Goal: Task Accomplishment & Management: Manage account settings

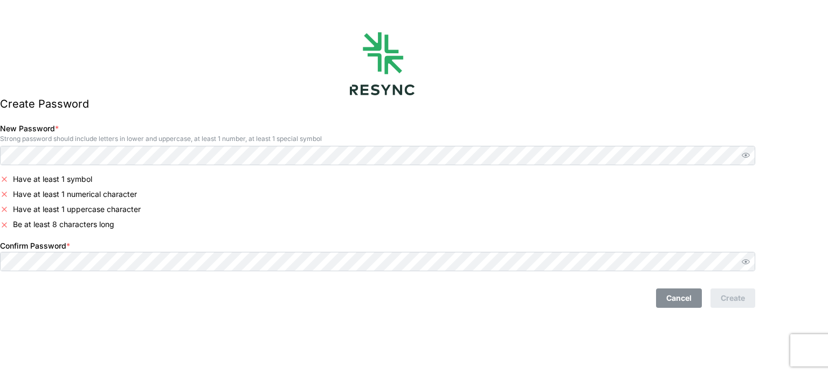
click at [685, 304] on button "Cancel" at bounding box center [679, 298] width 46 height 19
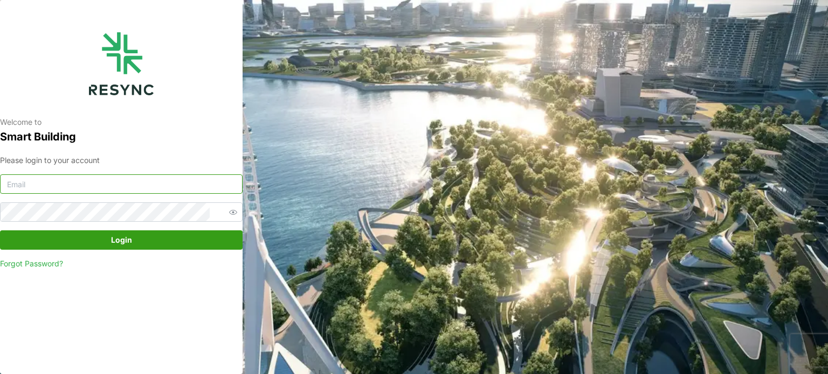
click at [72, 183] on input at bounding box center [121, 184] width 242 height 19
type input "khattaliya.thongyom@th.knightfrank.com"
click at [79, 239] on span "Login" at bounding box center [121, 240] width 222 height 18
click at [131, 244] on span "Login" at bounding box center [121, 240] width 222 height 18
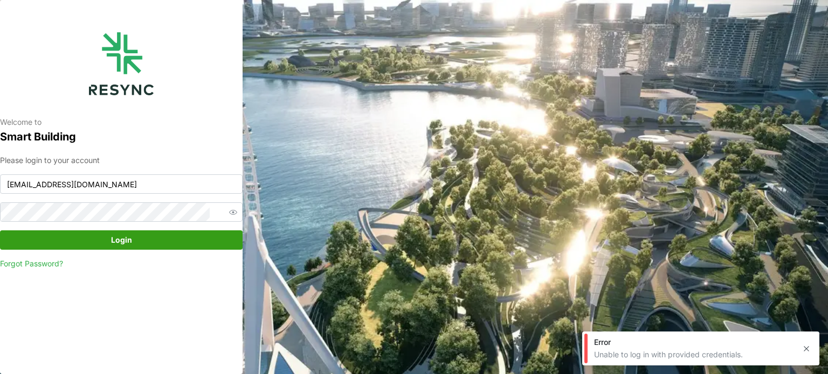
click at [117, 240] on span "Login" at bounding box center [121, 240] width 21 height 18
click at [114, 239] on span "Login" at bounding box center [121, 240] width 21 height 18
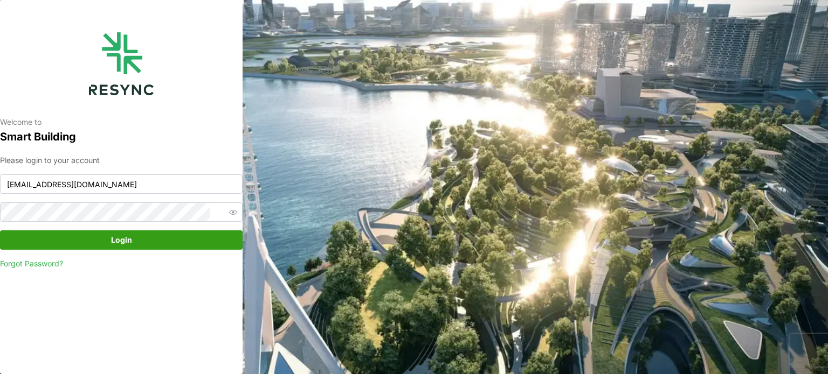
click at [119, 269] on link "Forgot Password?" at bounding box center [121, 264] width 242 height 11
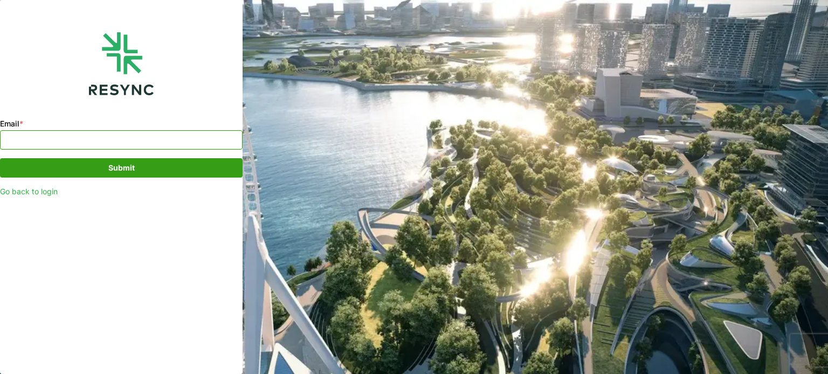
click at [113, 147] on input "Email *" at bounding box center [121, 139] width 242 height 19
click at [91, 139] on input "Email *" at bounding box center [121, 139] width 242 height 19
paste input "khattaliya.thongyom@th.knightfrank.com"
type input "khattaliya.thongyom@th.knightfrank.com"
click at [152, 170] on span "Submit" at bounding box center [121, 168] width 222 height 18
